Goal: Information Seeking & Learning: Learn about a topic

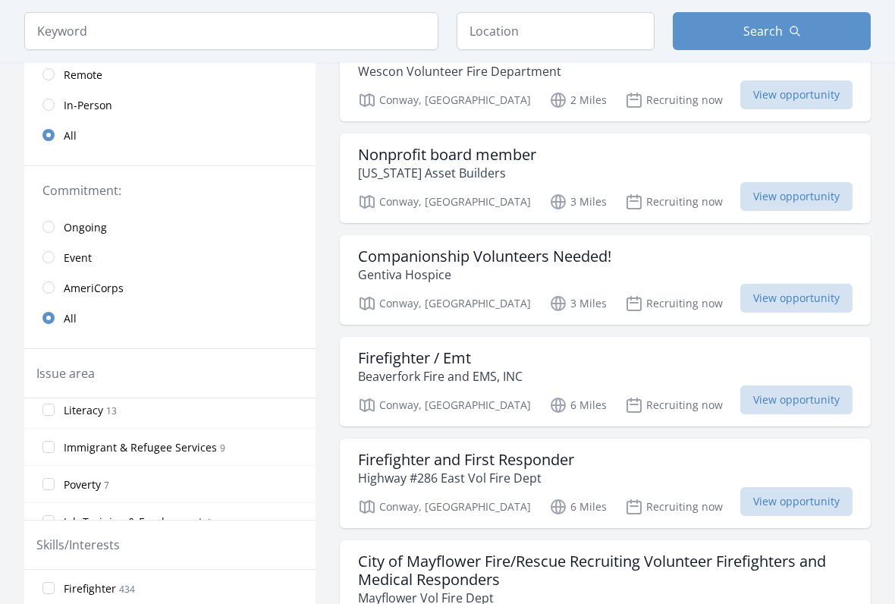
scroll to position [64, 0]
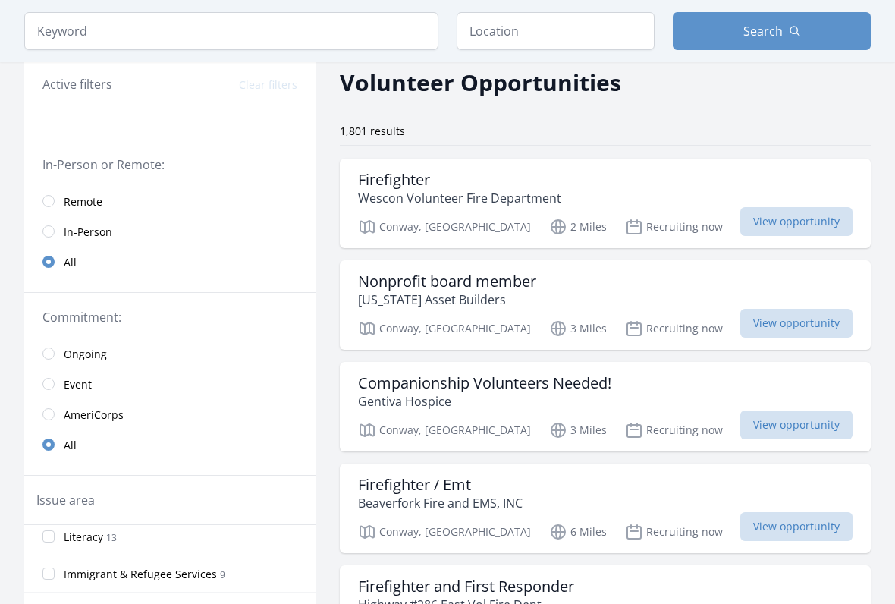
click at [107, 203] on link "Remote" at bounding box center [169, 201] width 291 height 30
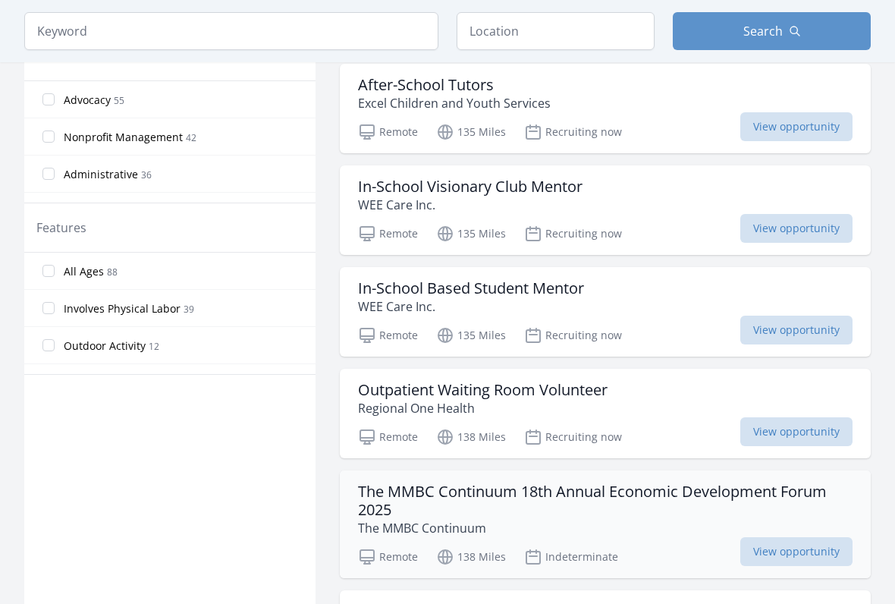
scroll to position [735, 0]
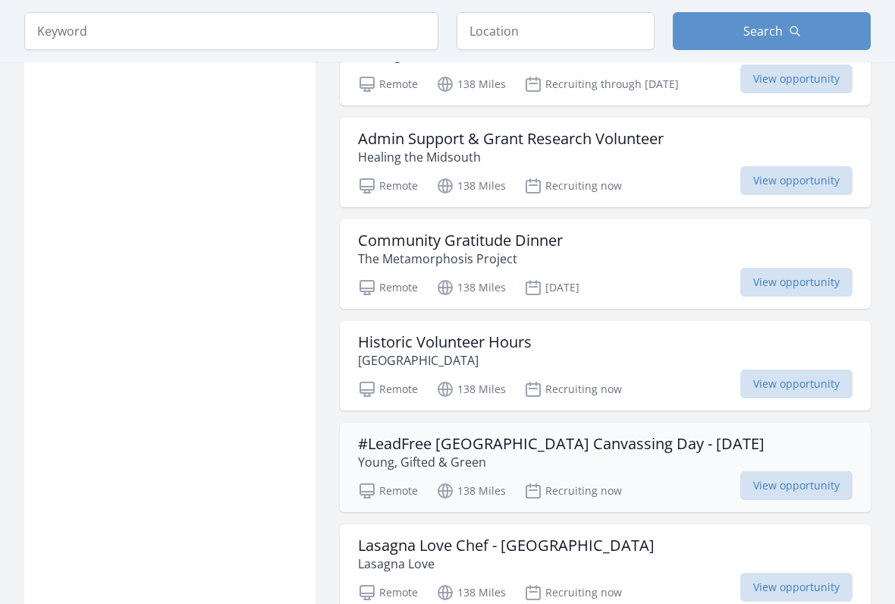
scroll to position [2790, 0]
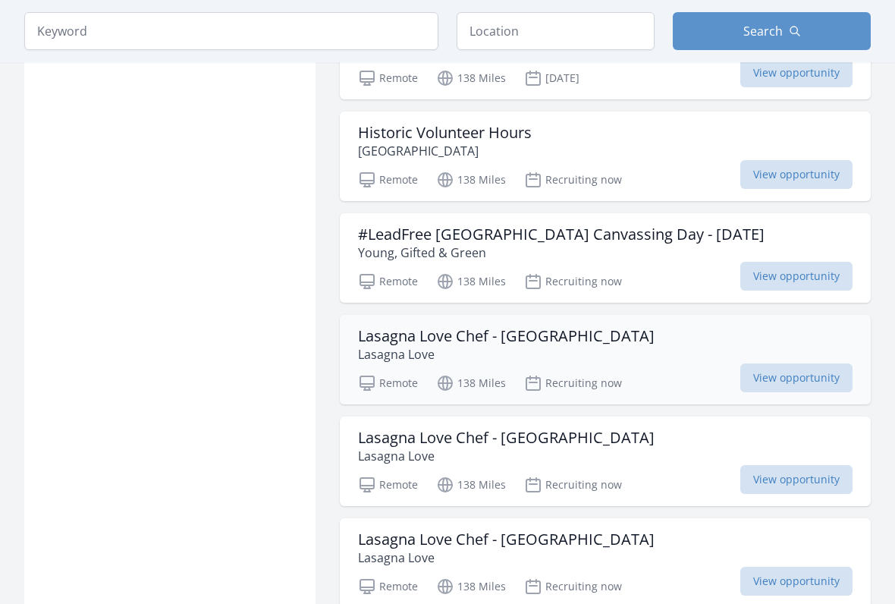
click at [498, 339] on h3 "Lasagna Love Chef - Weakley County" at bounding box center [506, 337] width 297 height 18
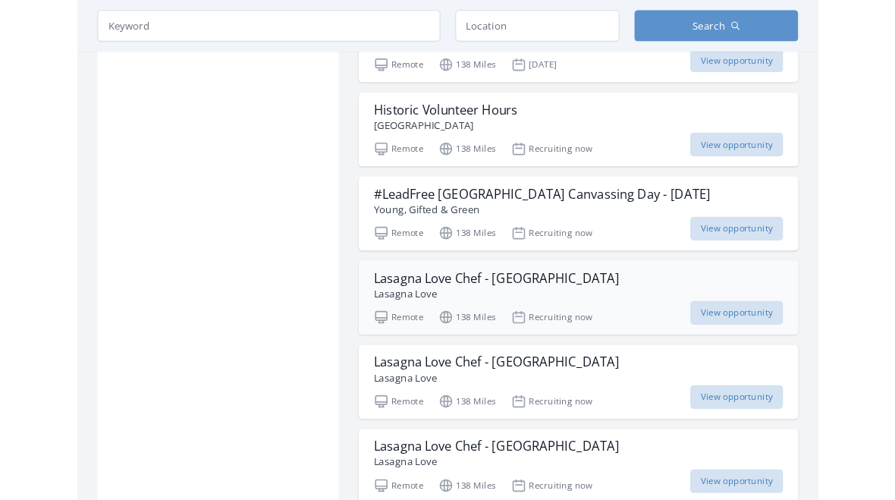
scroll to position [2833, 0]
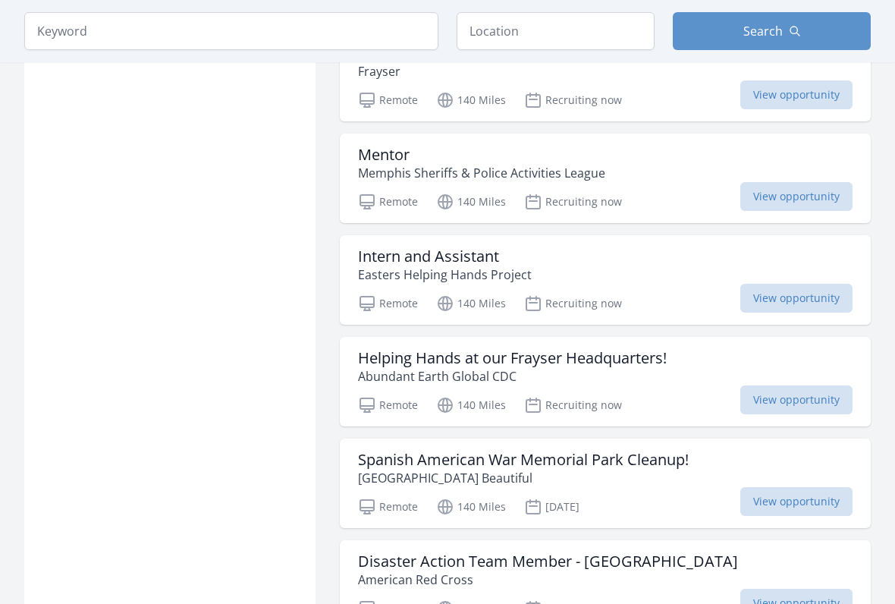
scroll to position [5024, 0]
click at [530, 25] on input "text" at bounding box center [556, 31] width 198 height 38
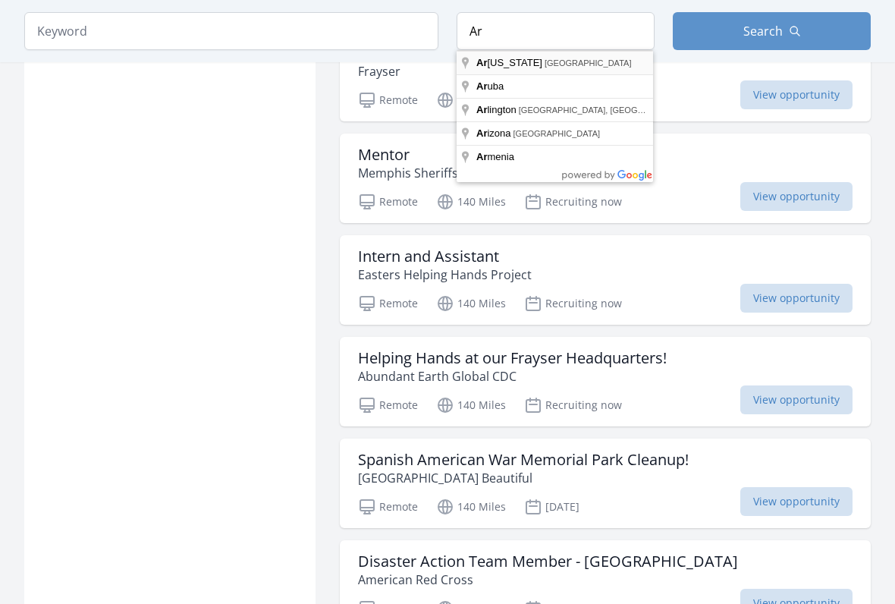
type input "Arkansas, USA"
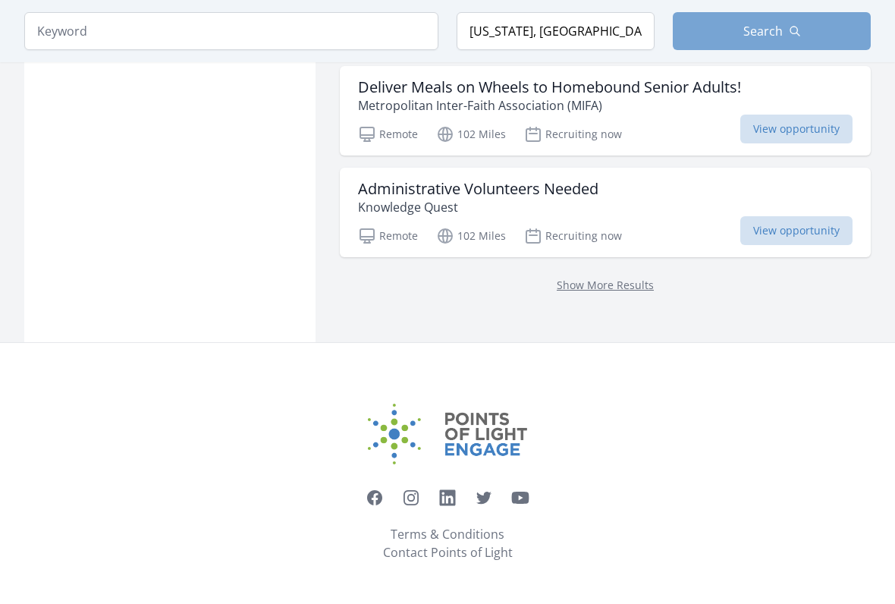
scroll to position [2005, 0]
click at [811, 31] on button "Search" at bounding box center [772, 31] width 198 height 38
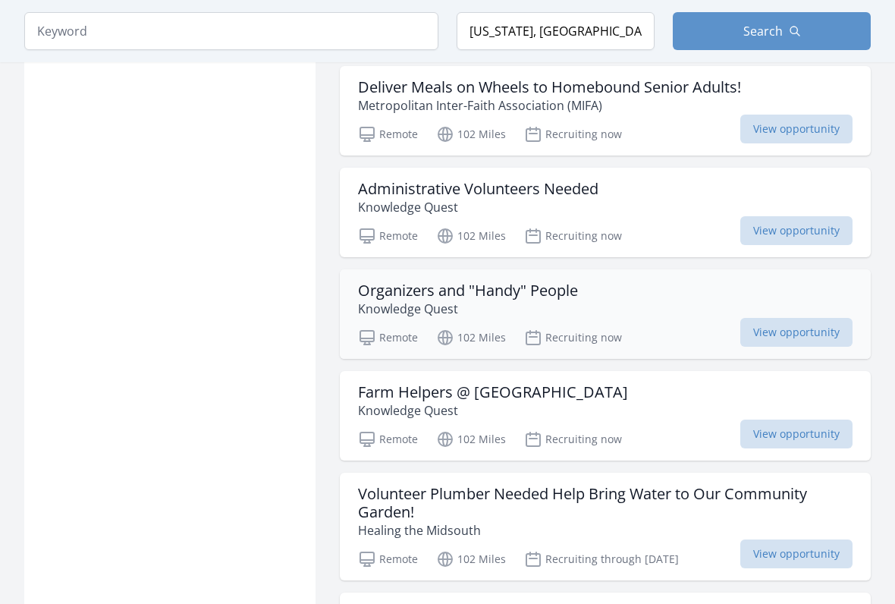
click at [498, 295] on h3 "Organizers and "Handy" People" at bounding box center [468, 290] width 220 height 18
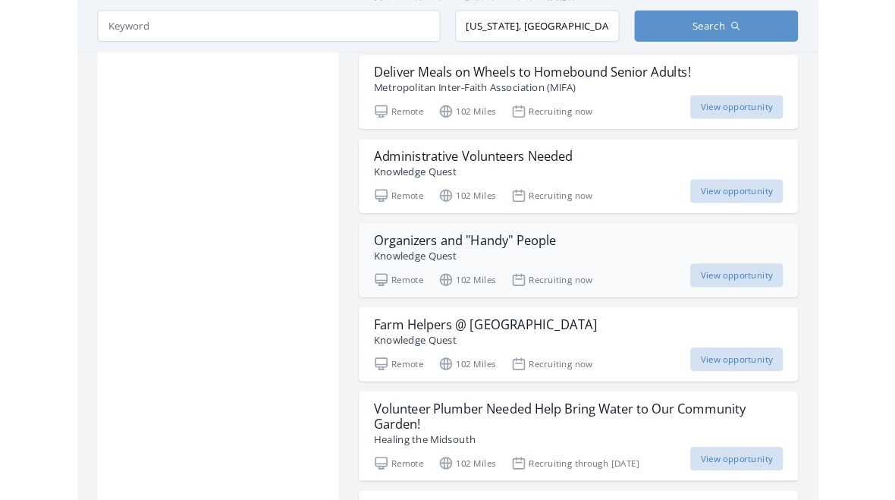
scroll to position [2047, 0]
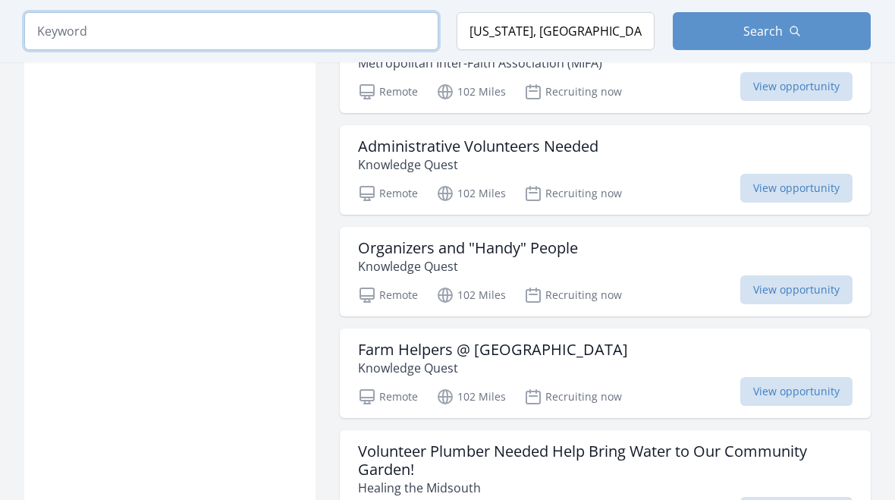
click at [256, 19] on input "search" at bounding box center [231, 31] width 414 height 38
click at [256, 30] on input "search" at bounding box center [231, 31] width 414 height 38
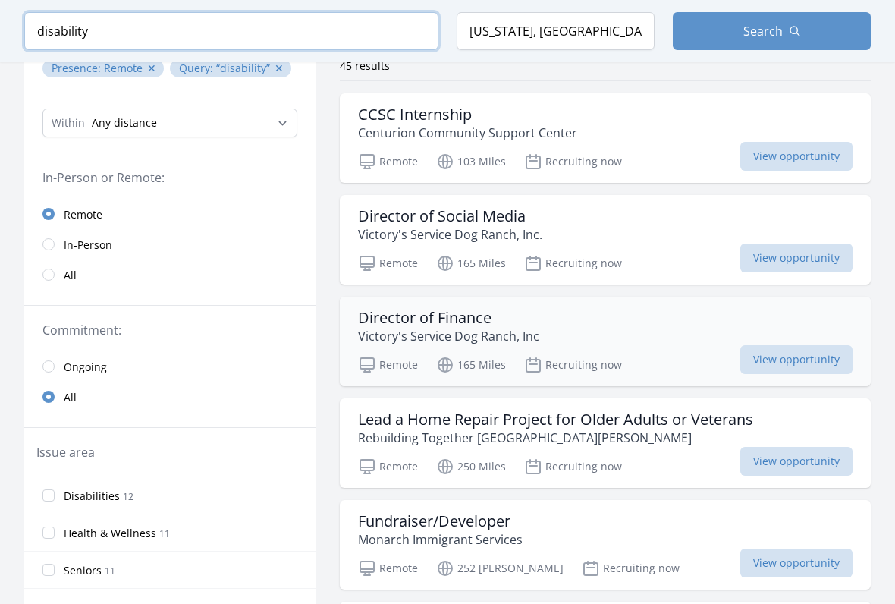
scroll to position [276, 0]
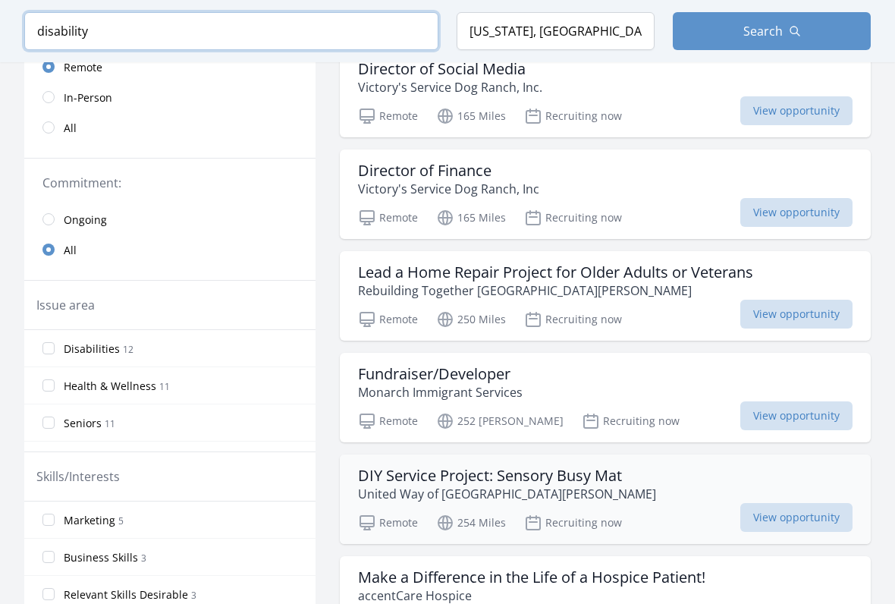
type input "disability"
click at [572, 467] on h3 "DIY Service Project: Sensory Busy Mat" at bounding box center [507, 476] width 298 height 18
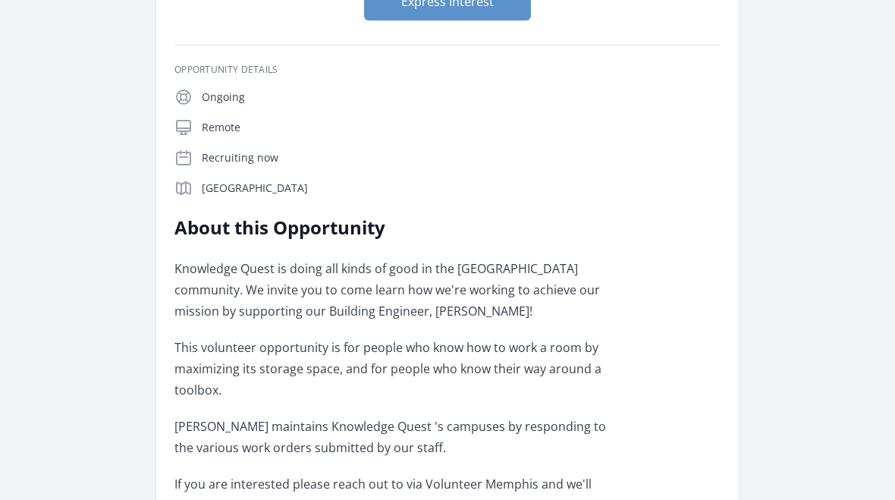
scroll to position [256, 0]
